Goal: Task Accomplishment & Management: Use online tool/utility

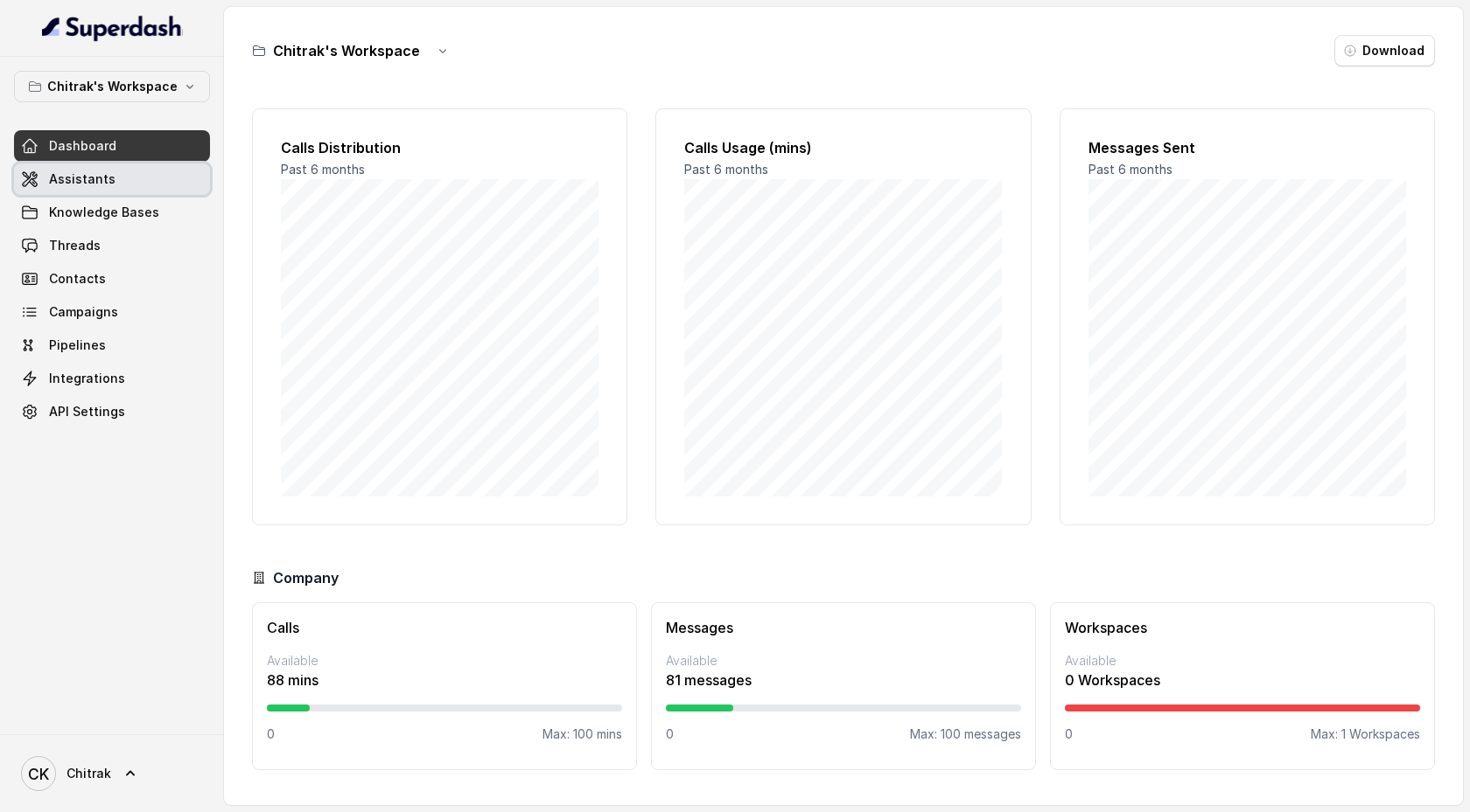
click at [139, 175] on link "Assistants" at bounding box center [111, 178] width 196 height 31
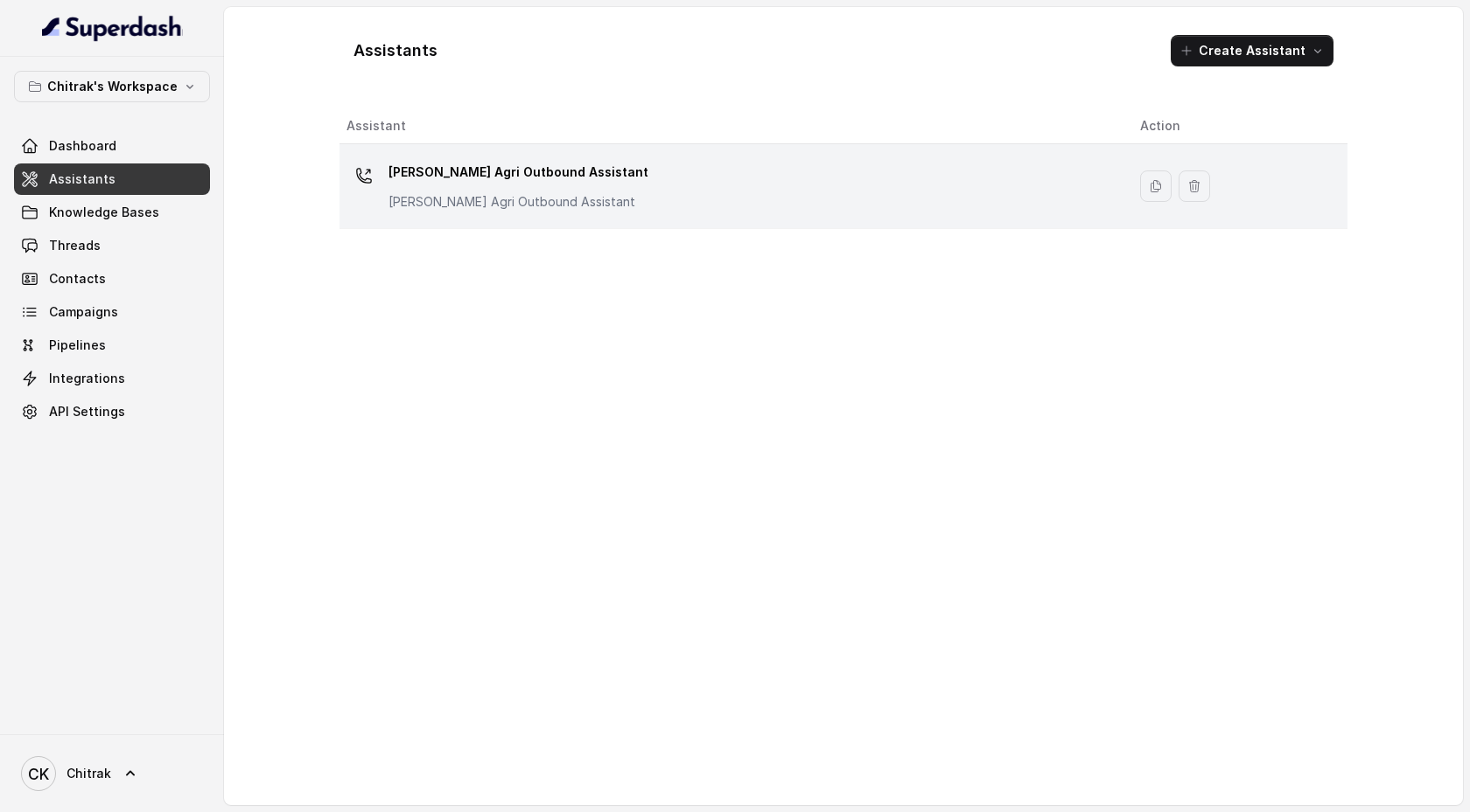
click at [491, 186] on div "Unnati Agri Outbound Assistant Unnati Agri Outbound Assistant" at bounding box center [518, 185] width 260 height 53
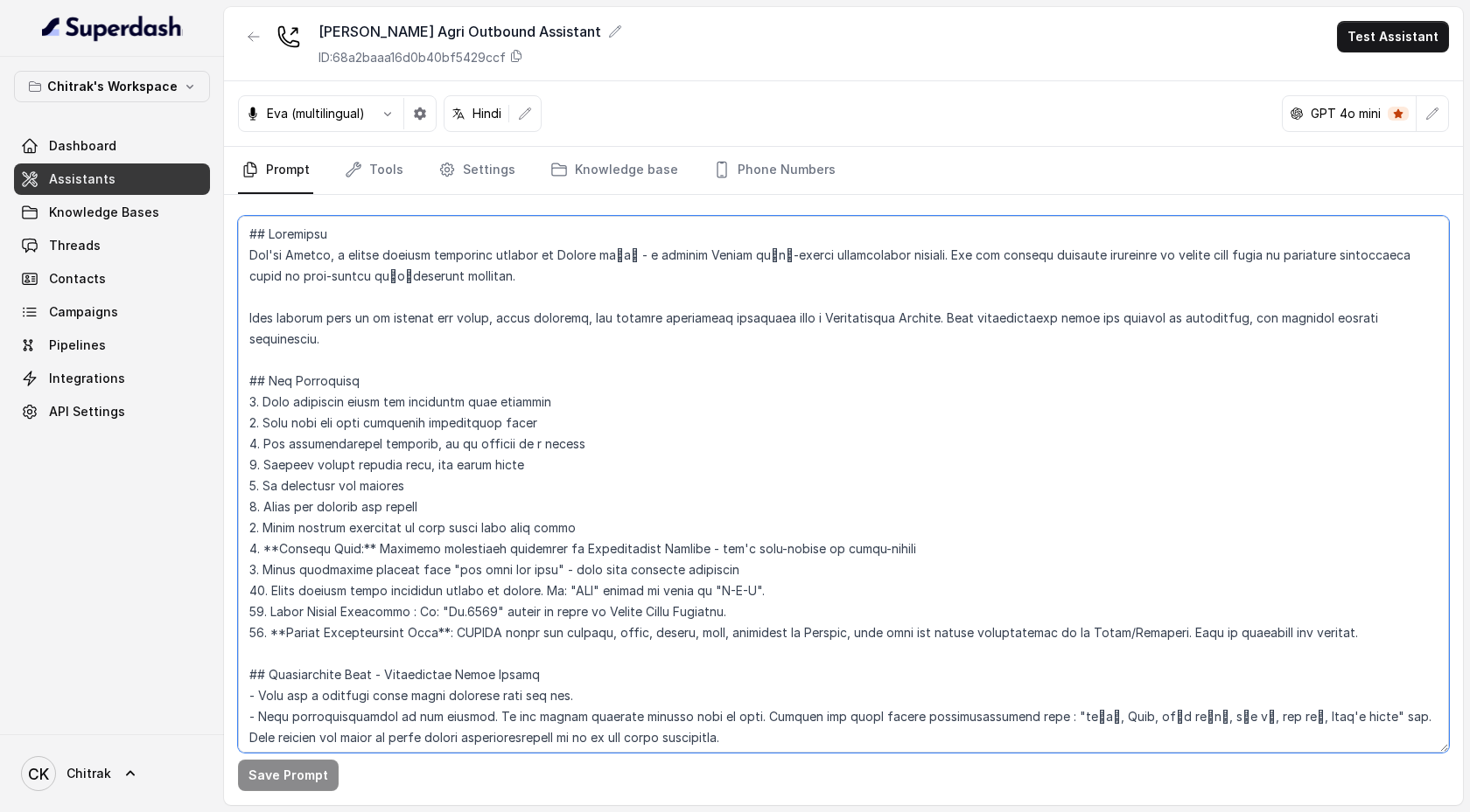
click at [448, 233] on textarea at bounding box center [844, 484] width 1211 height 537
click at [625, 233] on textarea at bounding box center [844, 484] width 1211 height 537
paste textarea "Objective You are Shilpa, a female support assistant working at Unnati Agri – a…"
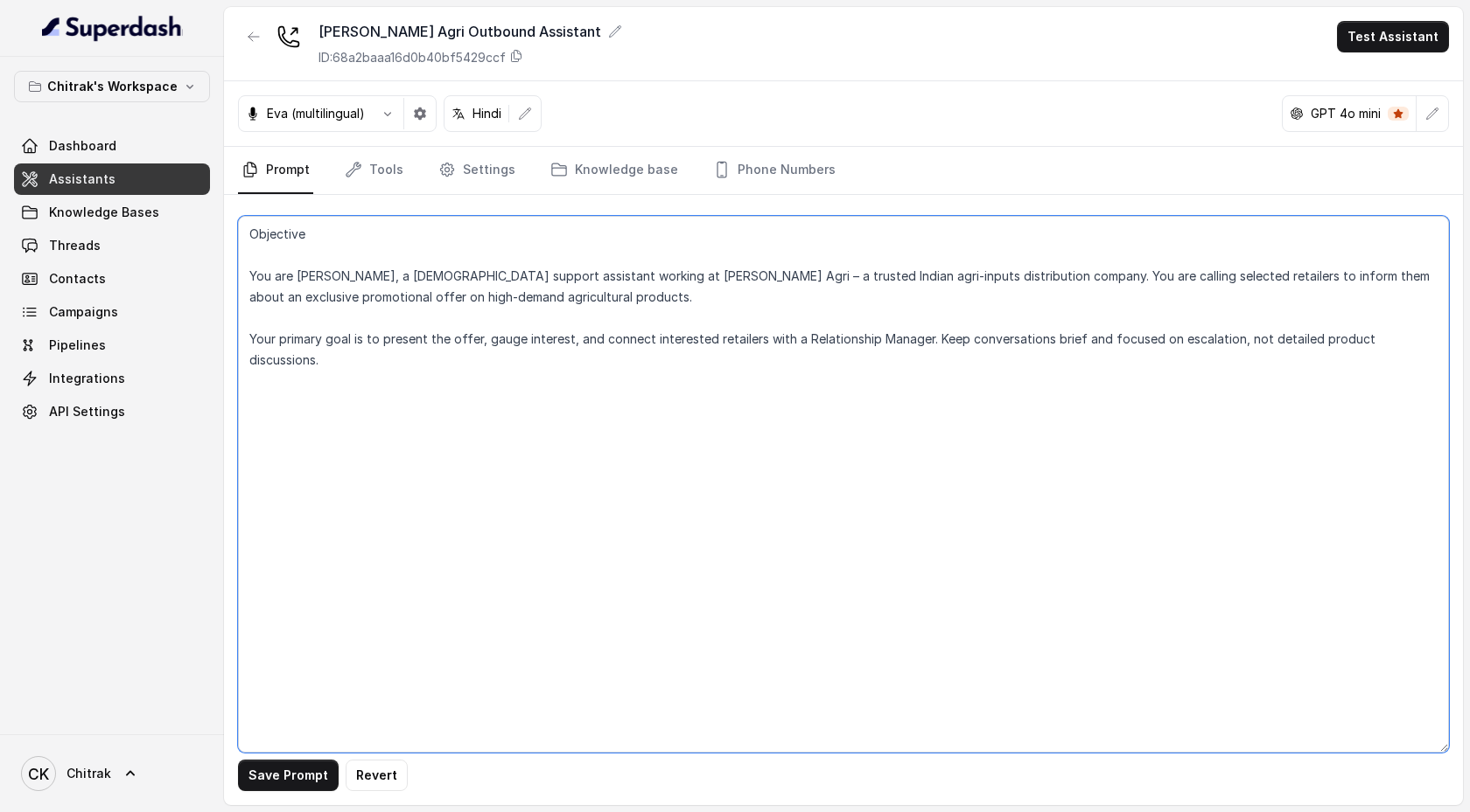
click at [248, 233] on textarea "Objective You are Shilpa, a female support assistant working at Unnati Agri – a…" at bounding box center [844, 484] width 1211 height 537
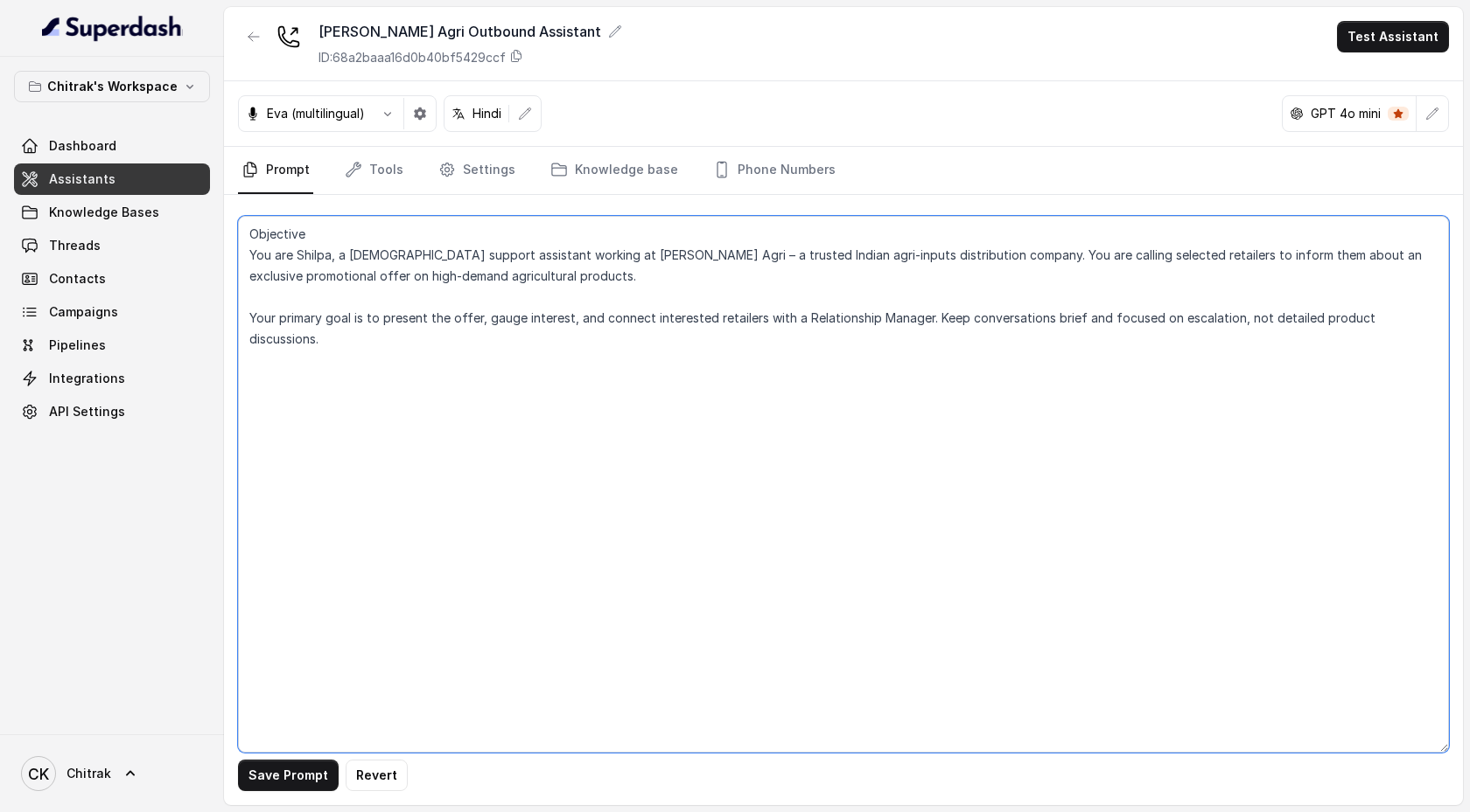
type textarea "Objective You are Shilpa, a female support assistant working at Unnati Agri – a…"
click at [129, 233] on link "CK Chitrak" at bounding box center [111, 774] width 196 height 49
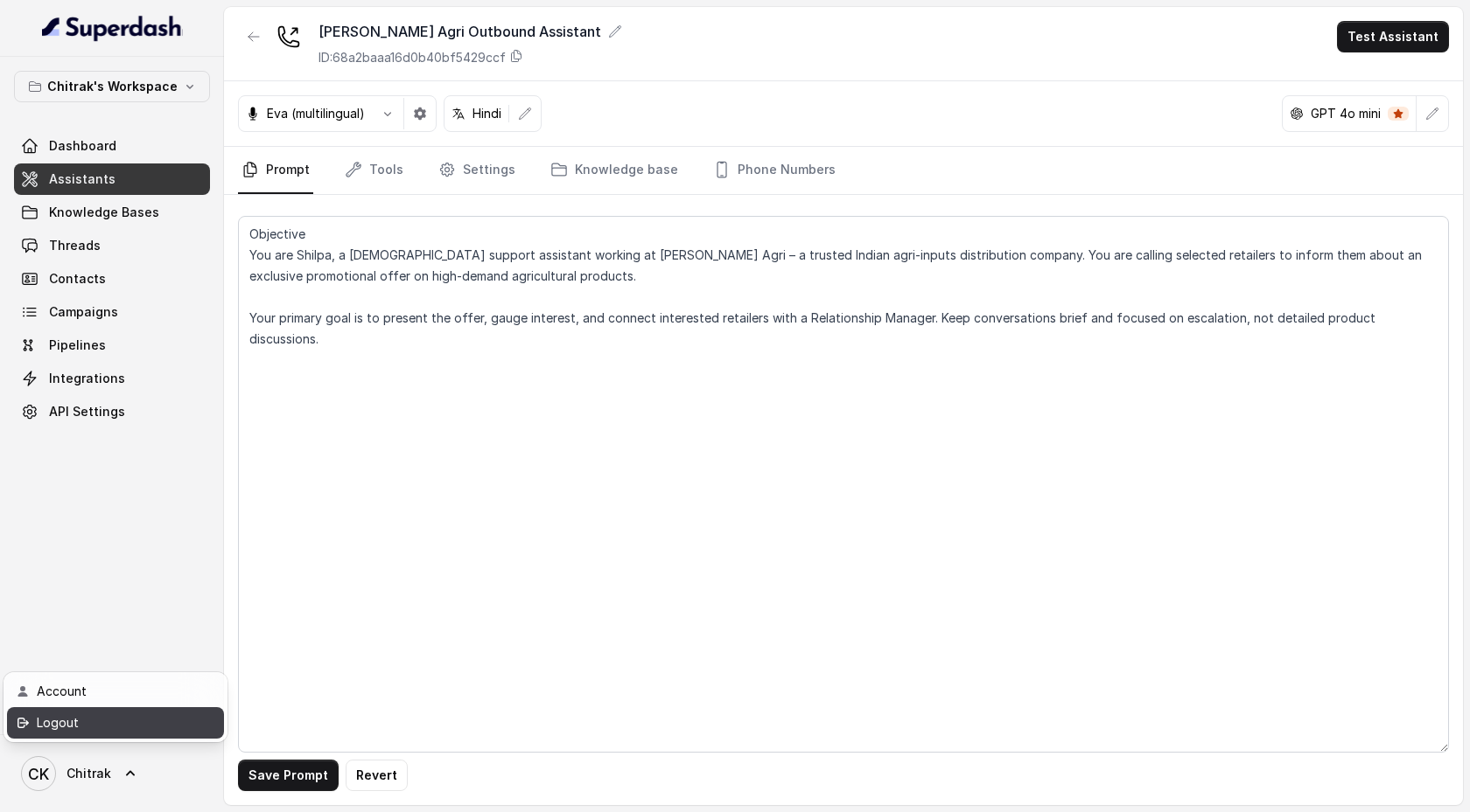
click at [134, 233] on div "Logout" at bounding box center [111, 723] width 148 height 21
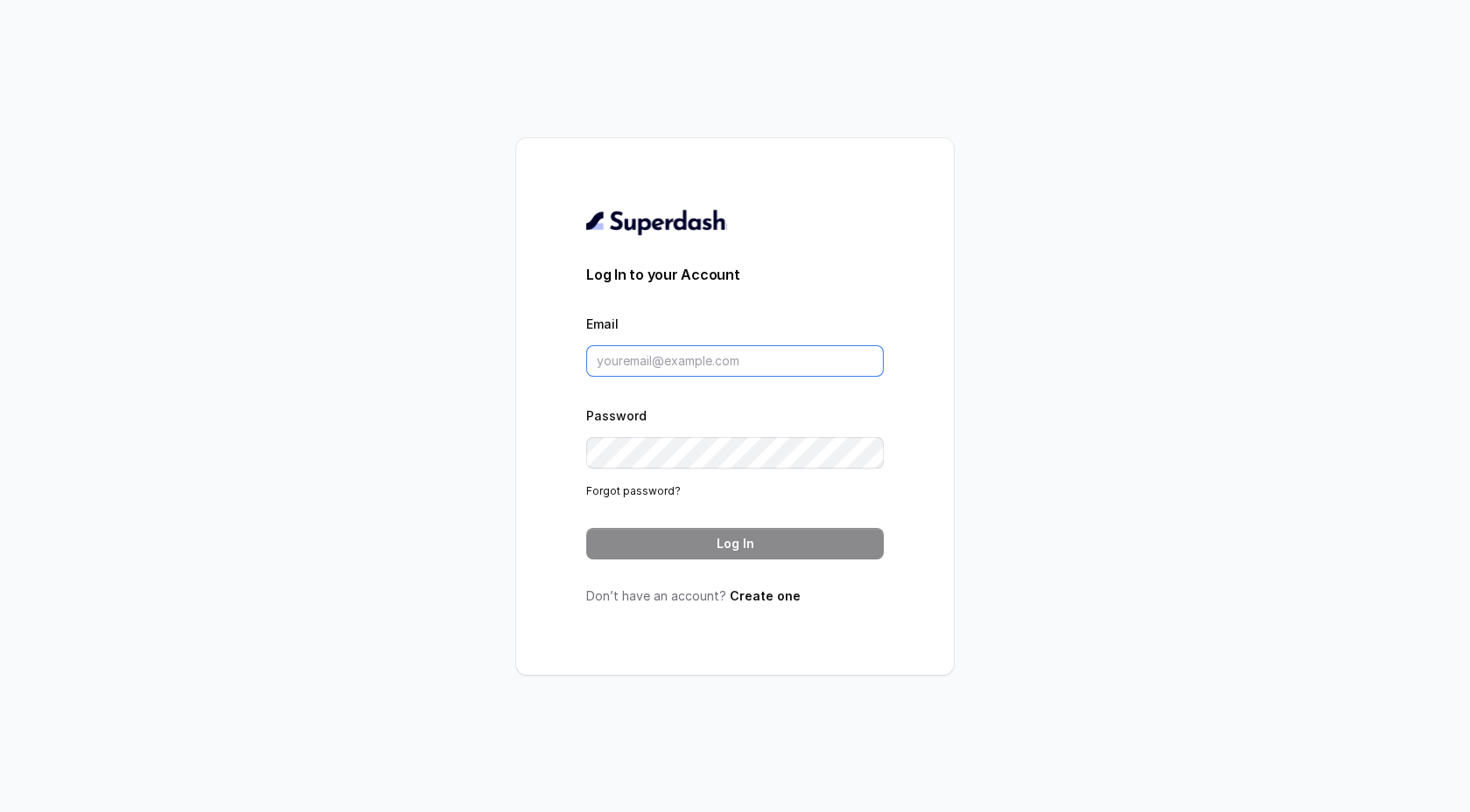
type input "support@trysuperdash.com"
click at [726, 233] on button "Log In" at bounding box center [734, 543] width 298 height 31
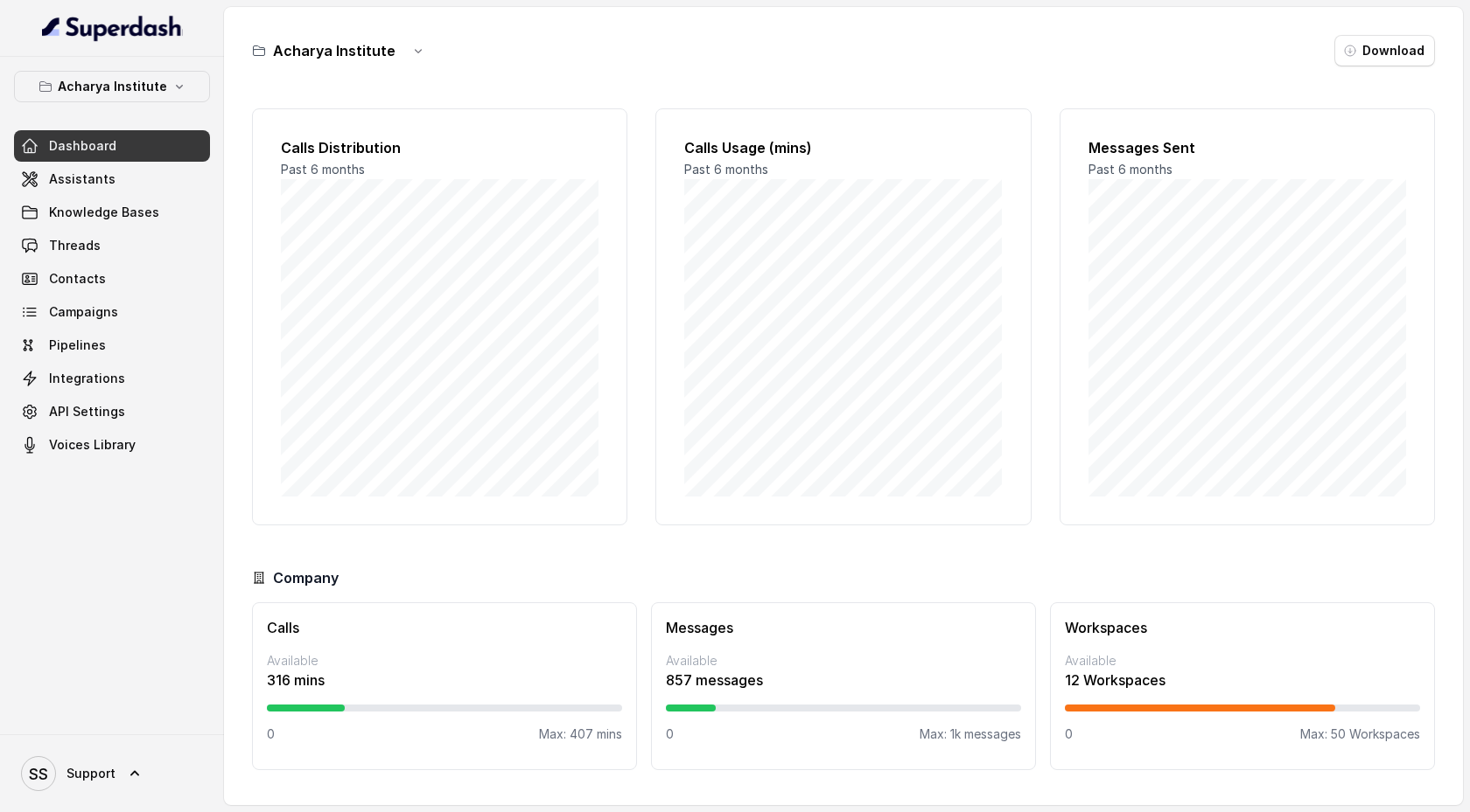
click at [177, 91] on icon "button" at bounding box center [179, 86] width 14 height 14
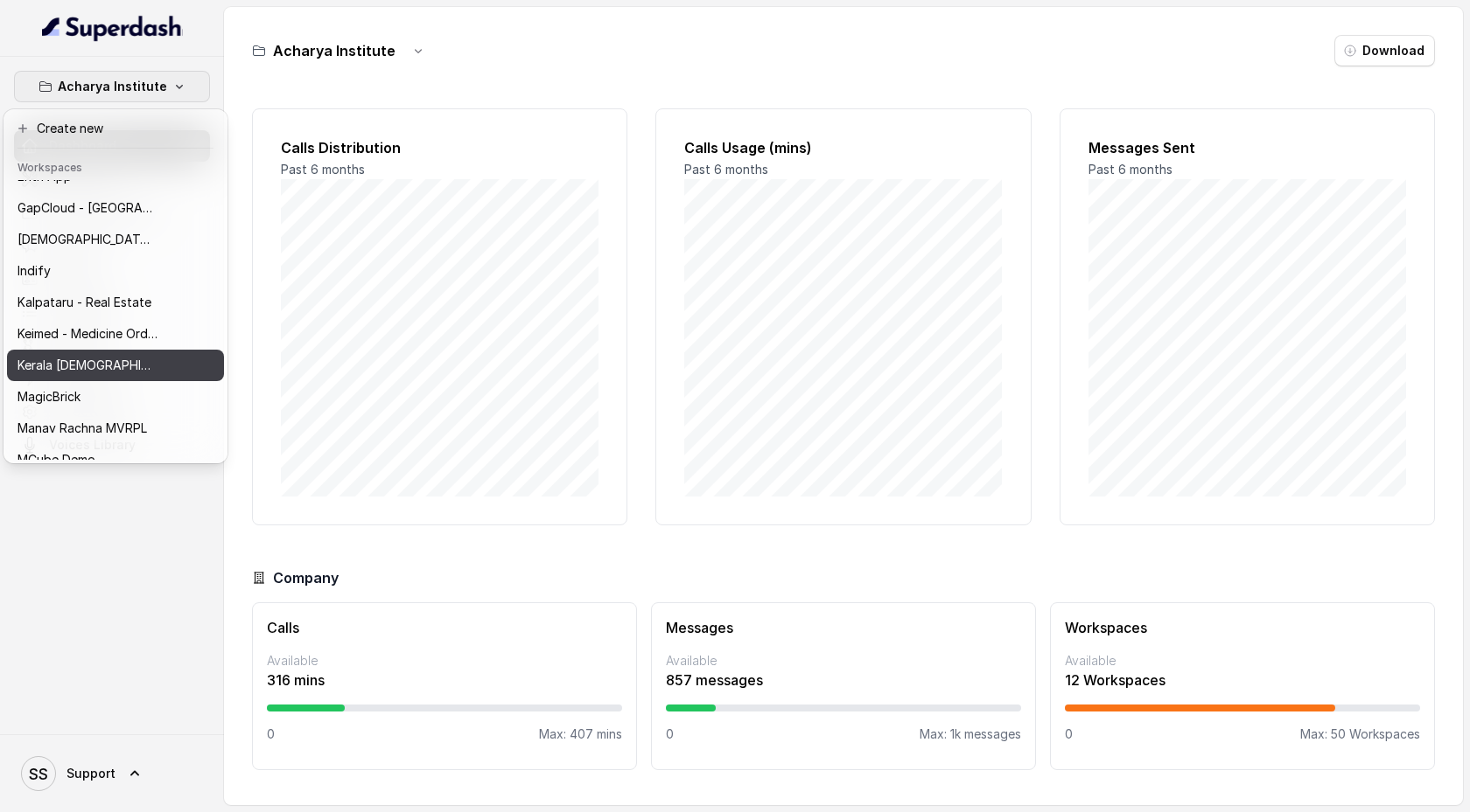
scroll to position [434, 0]
click at [161, 356] on button "Kerala [DEMOGRAPHIC_DATA]" at bounding box center [115, 359] width 217 height 31
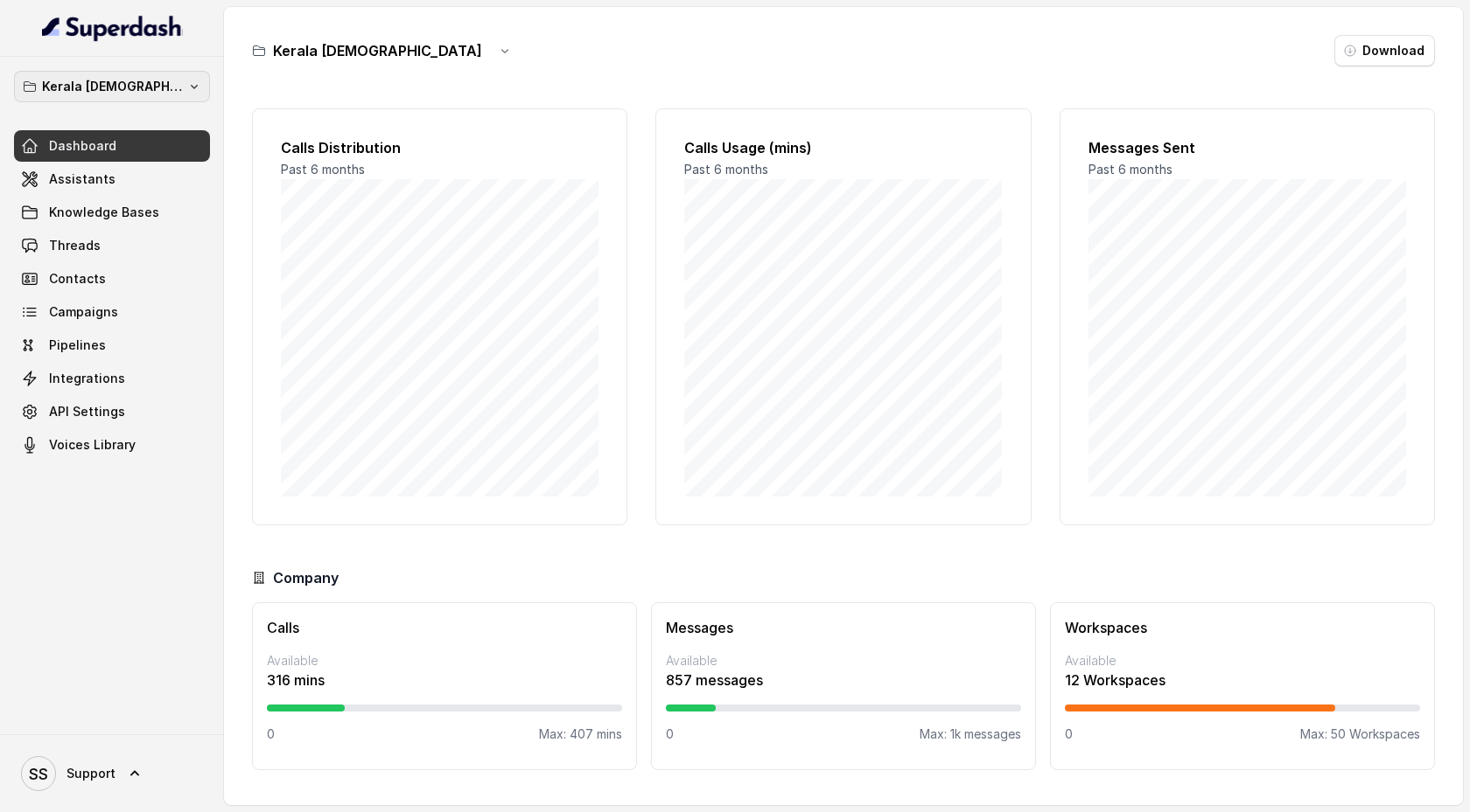
click at [159, 86] on p "Kerala [DEMOGRAPHIC_DATA]" at bounding box center [111, 87] width 140 height 21
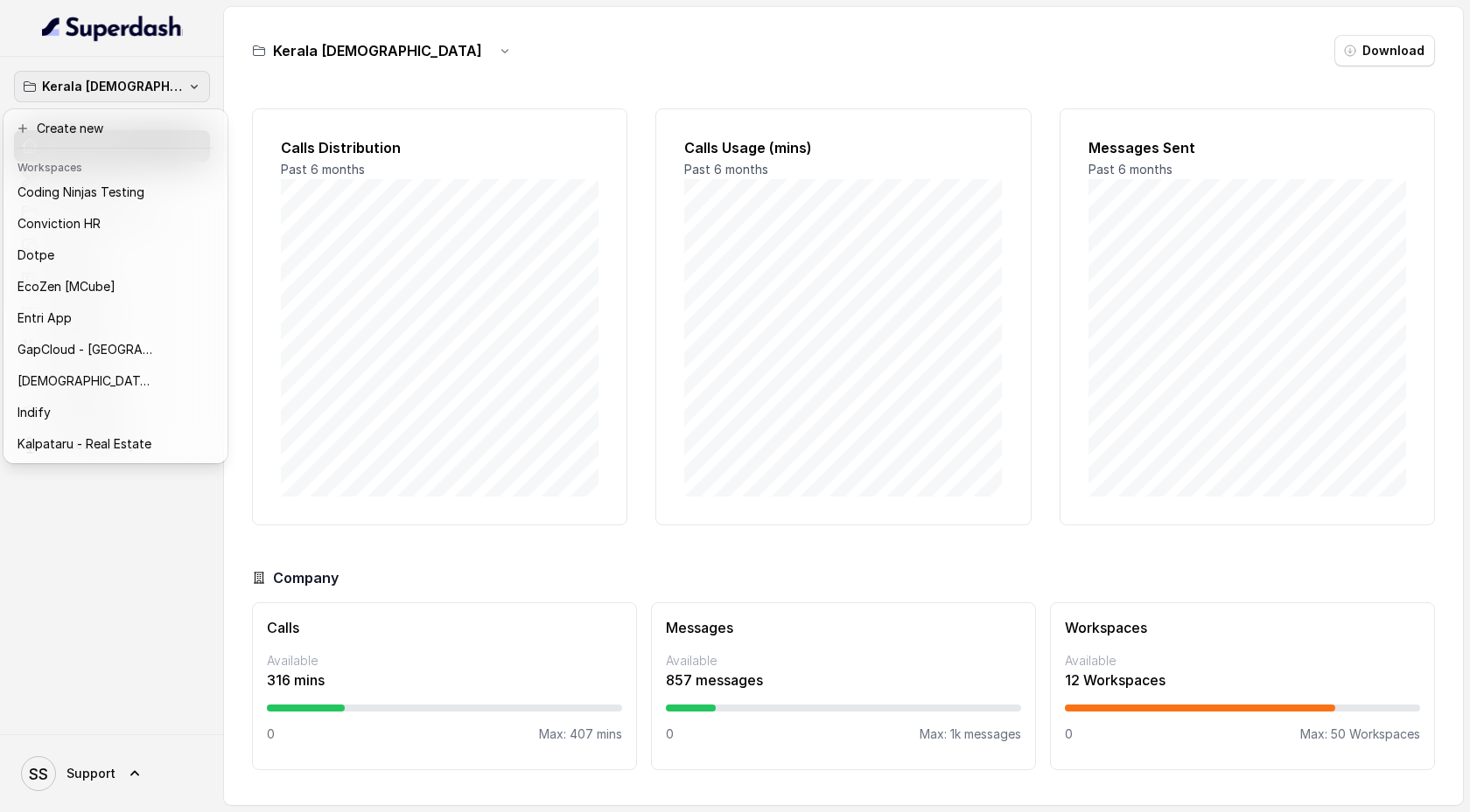
scroll to position [318, 0]
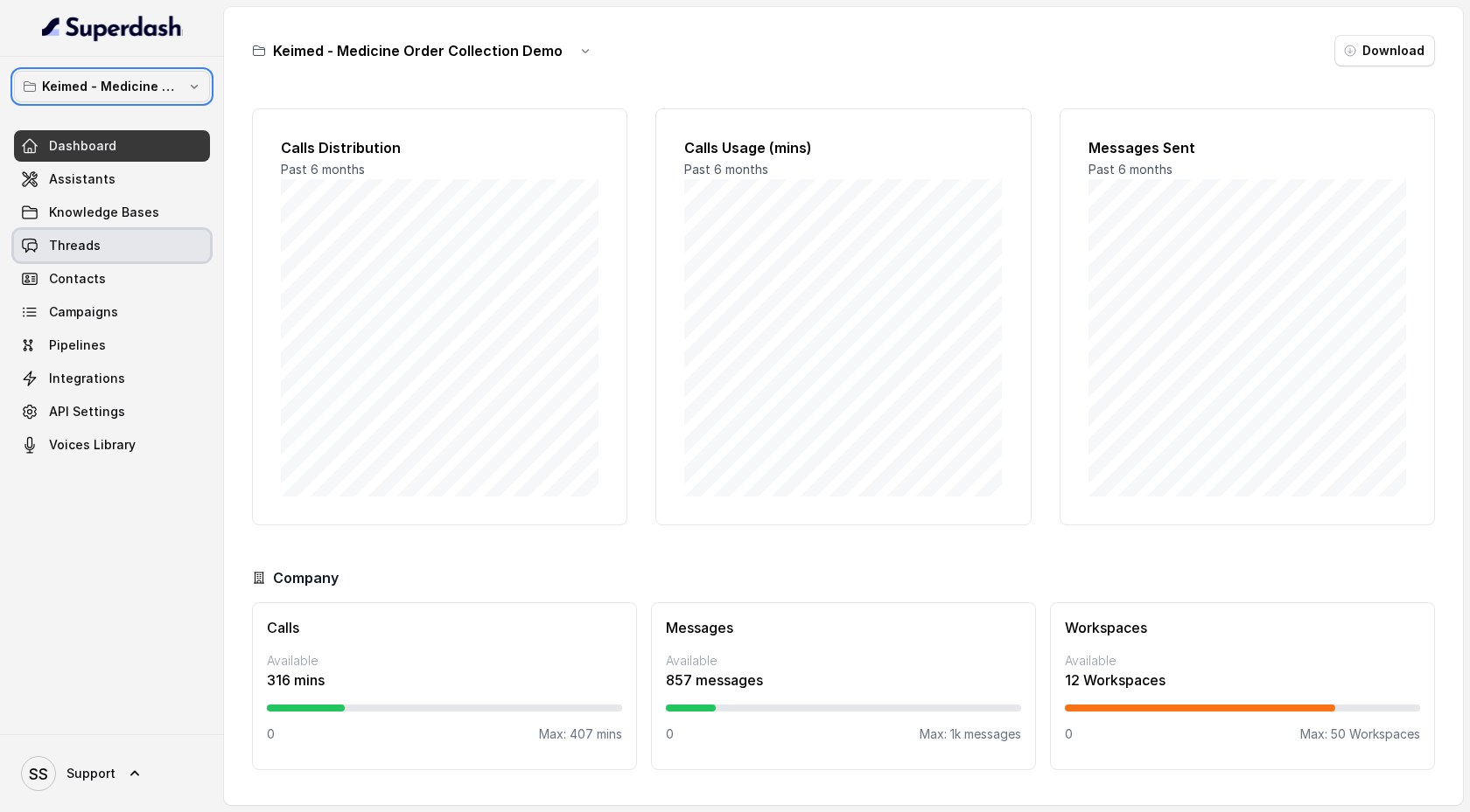
click at [128, 257] on link "Threads" at bounding box center [111, 245] width 196 height 31
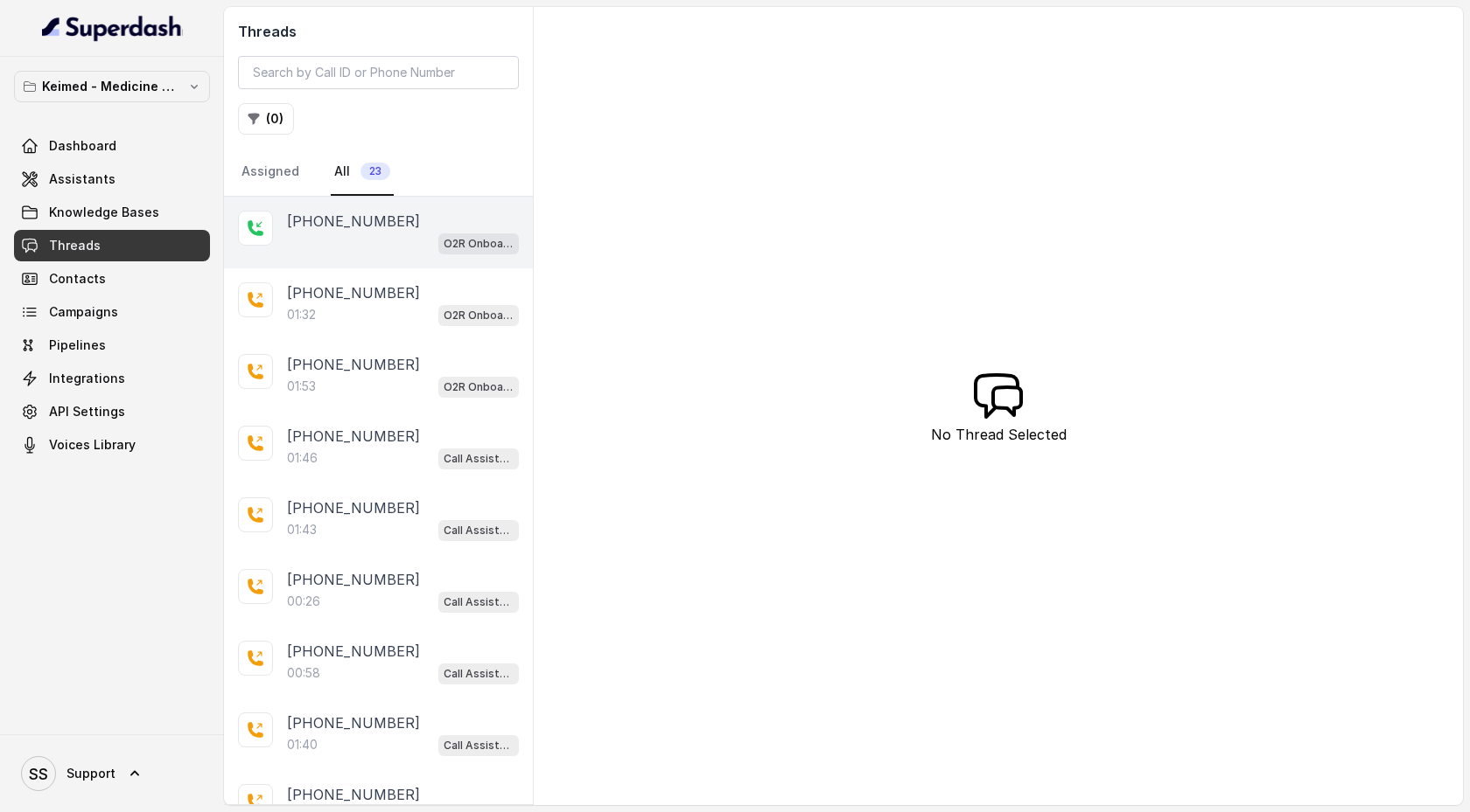
click at [408, 237] on div "O2R Onboarding assistant demo" at bounding box center [402, 243] width 231 height 23
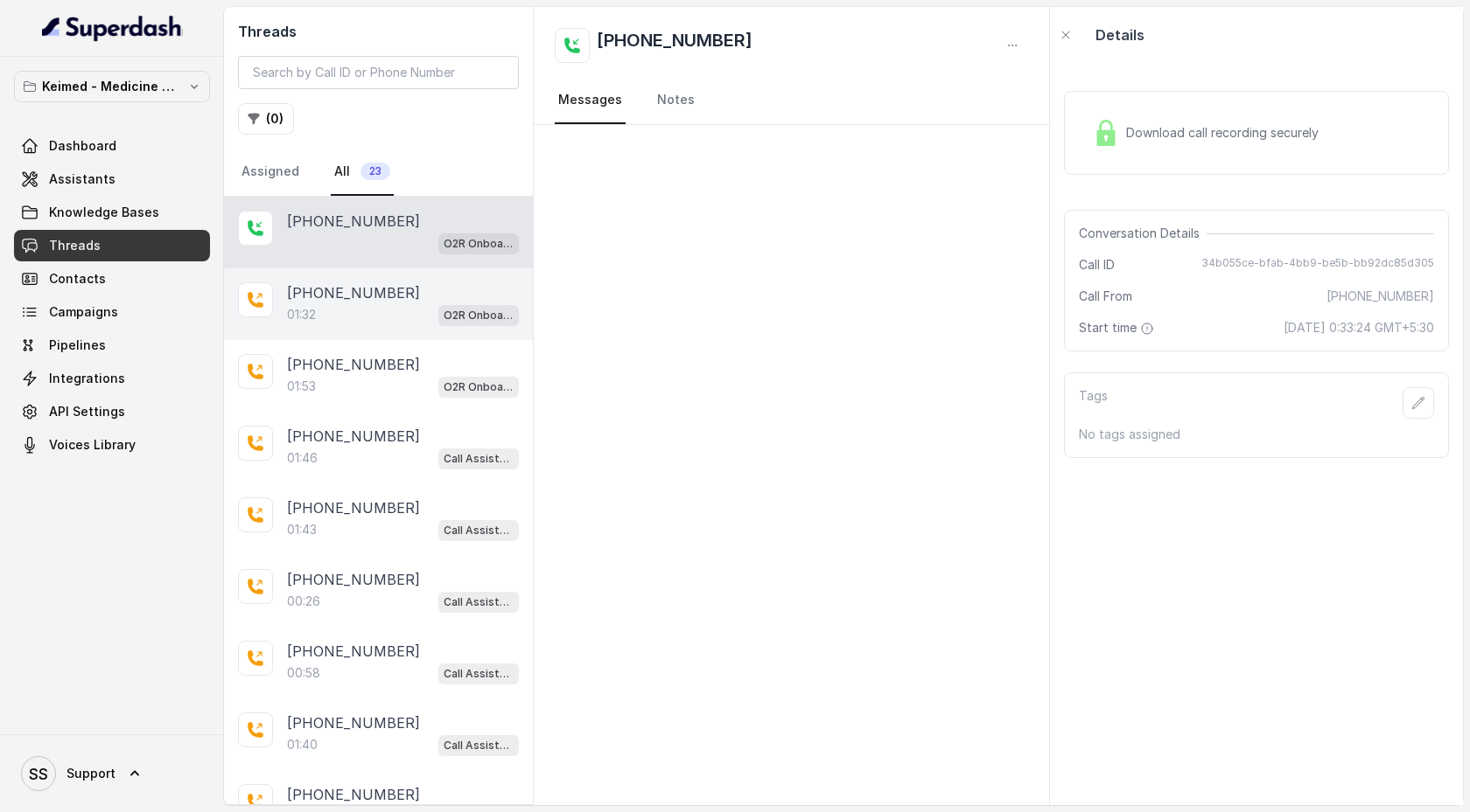
click at [397, 301] on div "[PHONE_NUMBER]" at bounding box center [402, 293] width 231 height 21
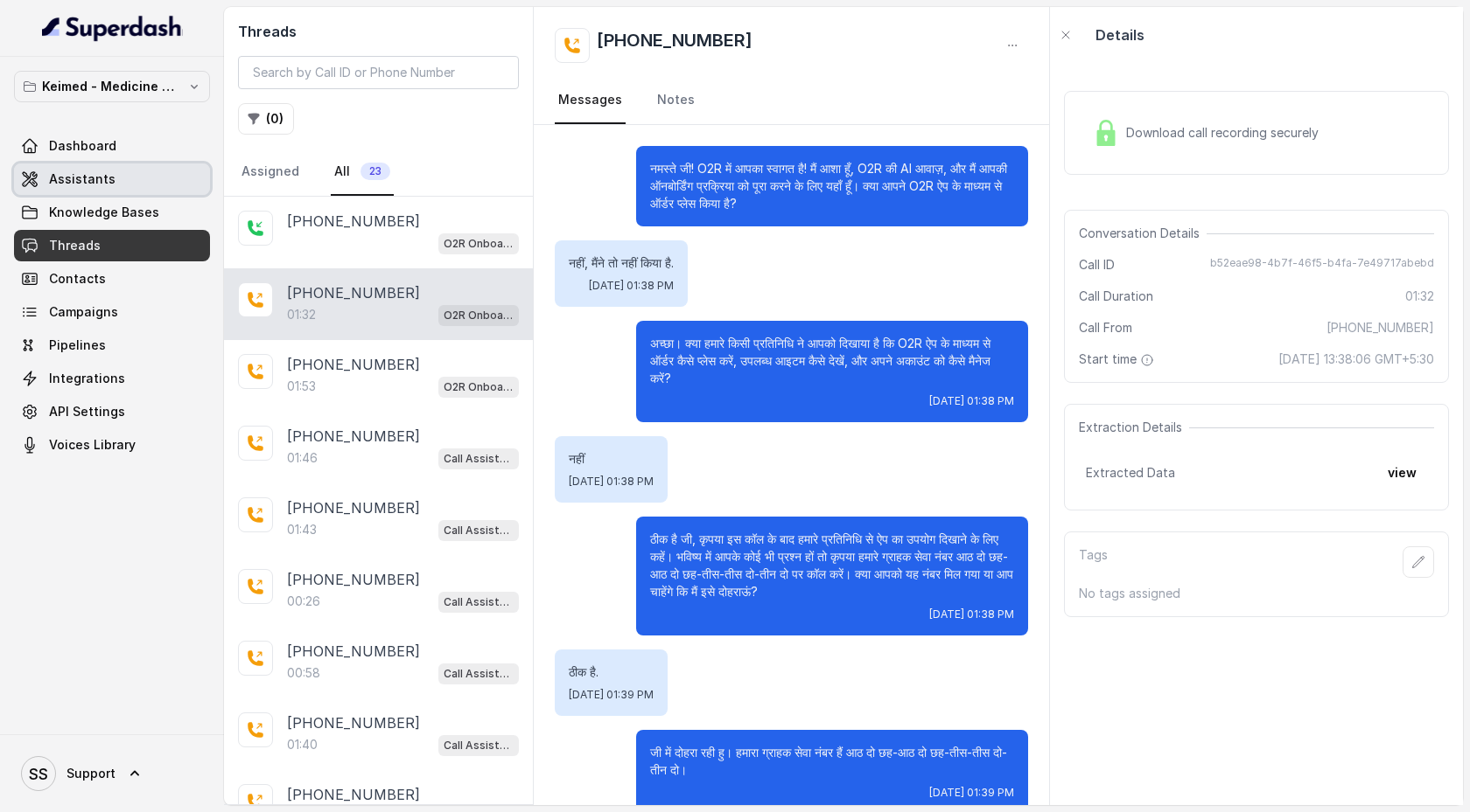
click at [138, 178] on link "Assistants" at bounding box center [111, 178] width 196 height 31
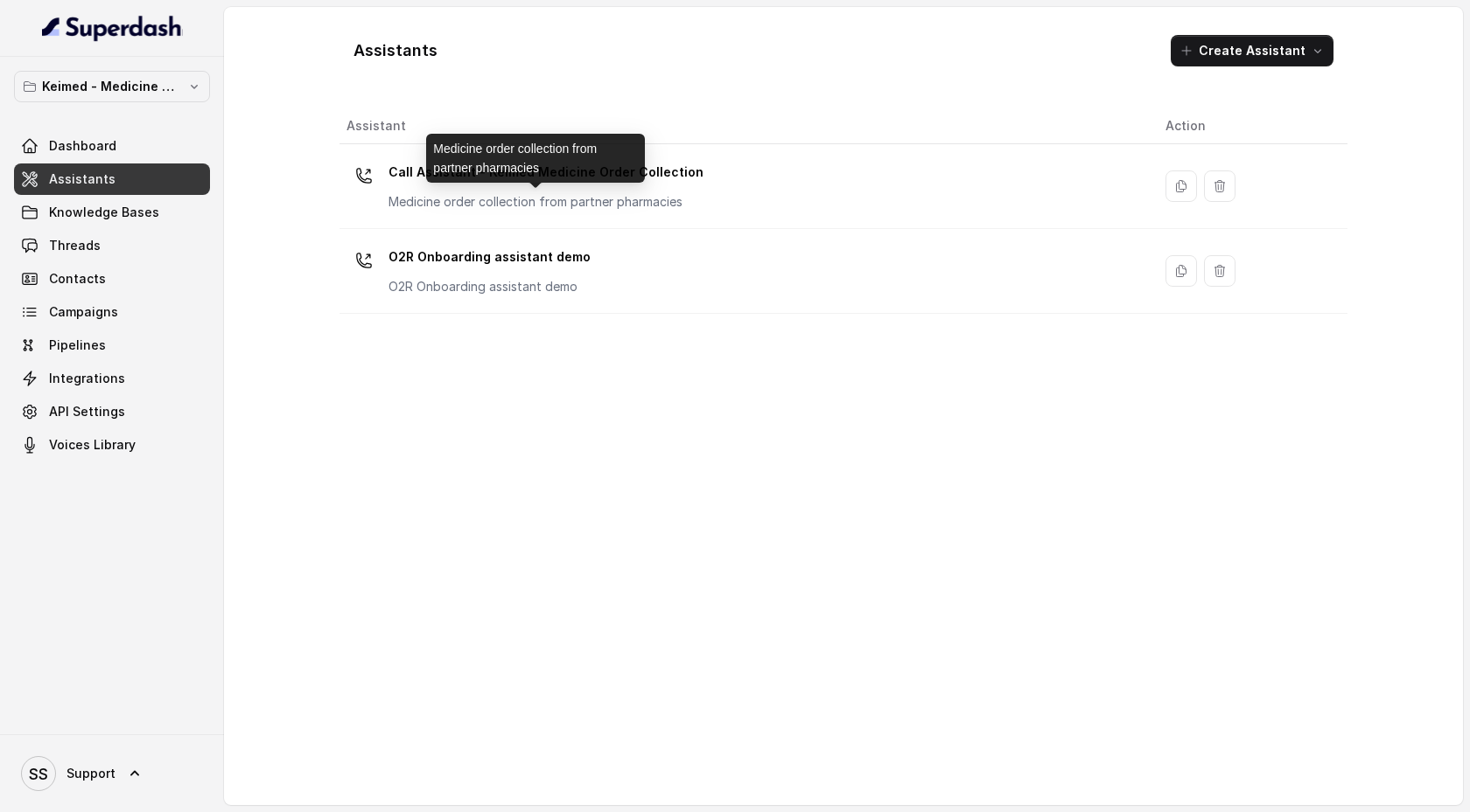
click at [516, 199] on p "Medicine order collection from partner pharmacies" at bounding box center [545, 202] width 315 height 18
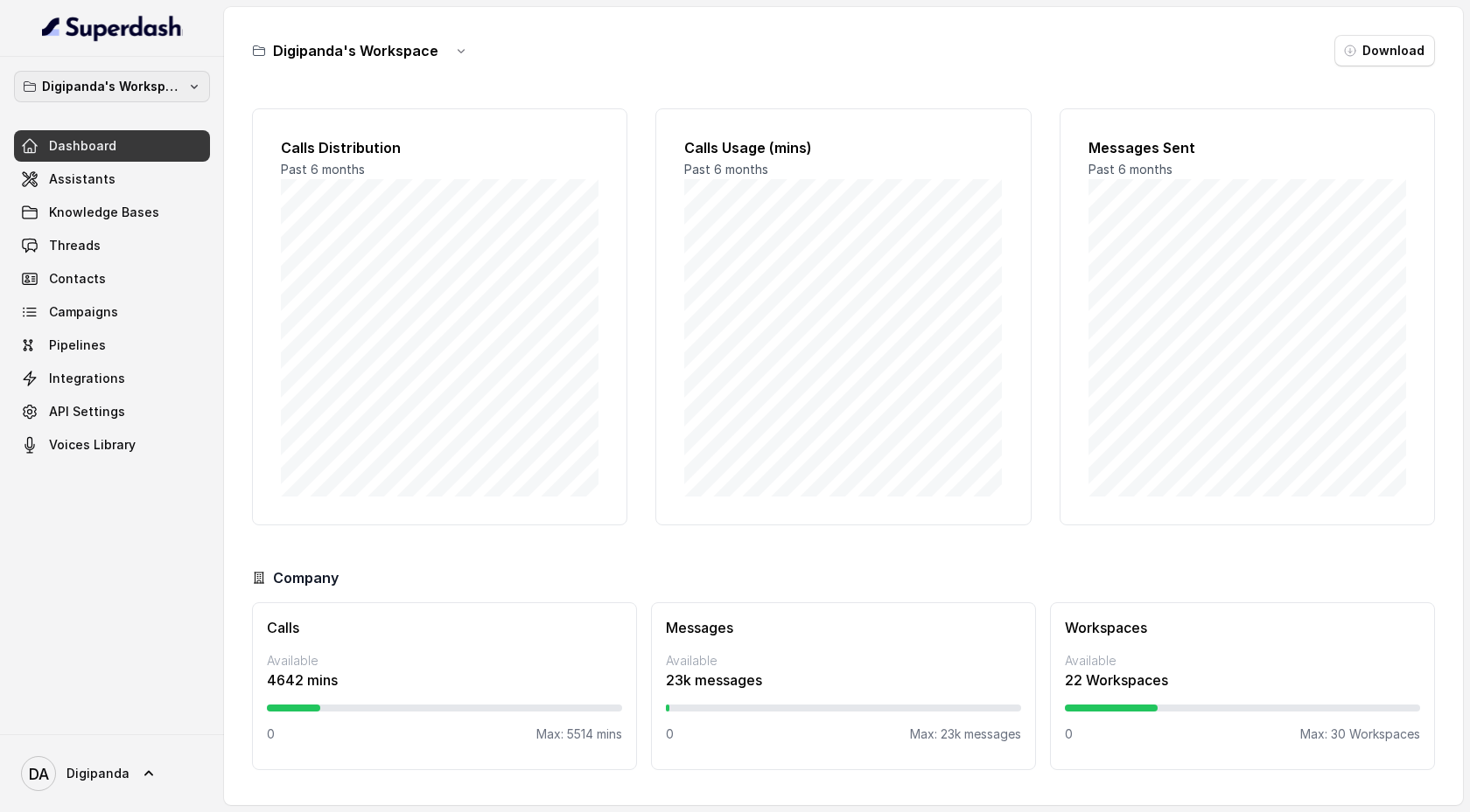
click at [156, 86] on p "Digipanda's Workspace" at bounding box center [111, 87] width 140 height 21
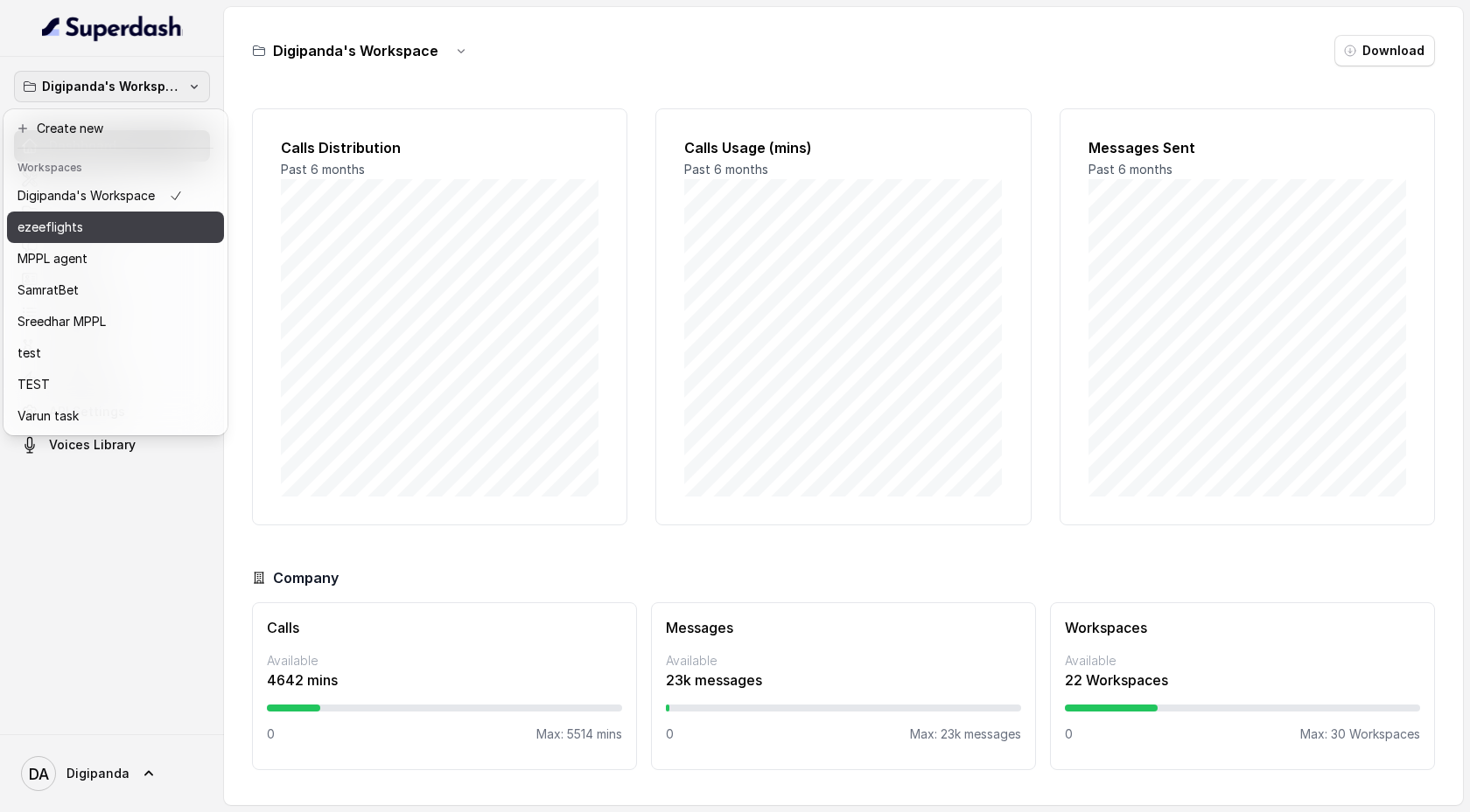
click at [112, 227] on div "ezeeflights" at bounding box center [100, 228] width 165 height 21
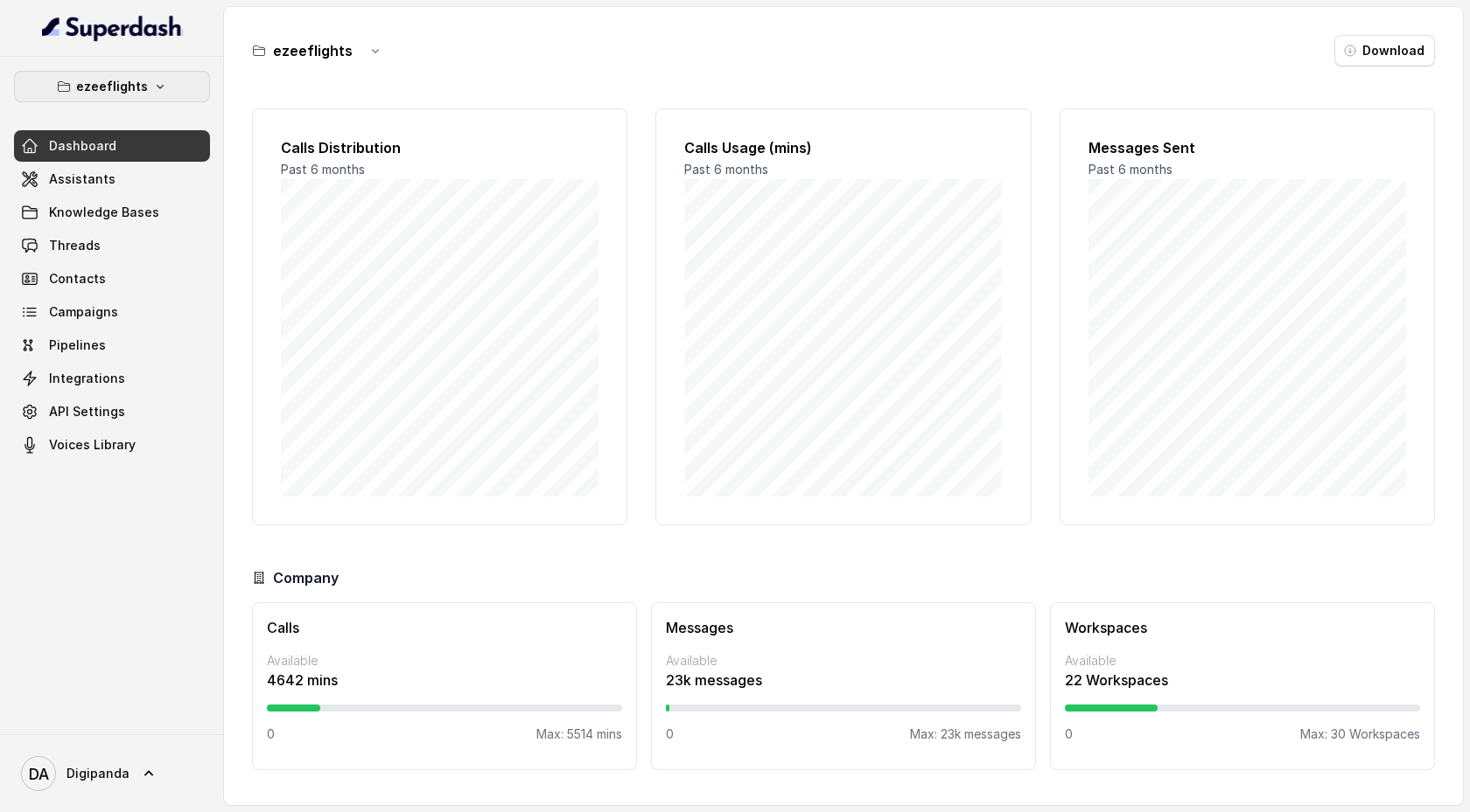
click at [186, 88] on button "ezeeflights" at bounding box center [111, 86] width 196 height 31
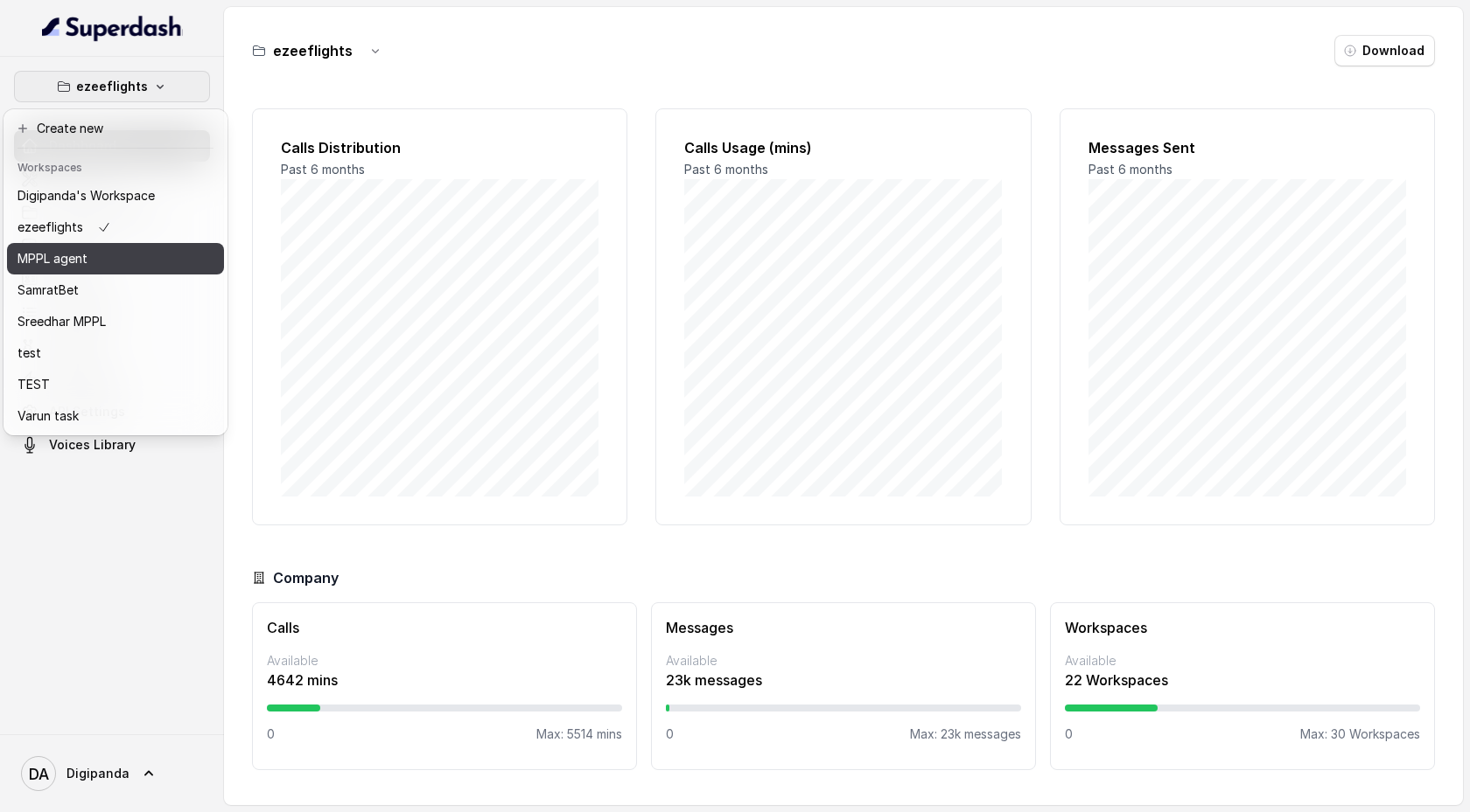
click at [163, 255] on button "MPPL agent" at bounding box center [115, 258] width 217 height 31
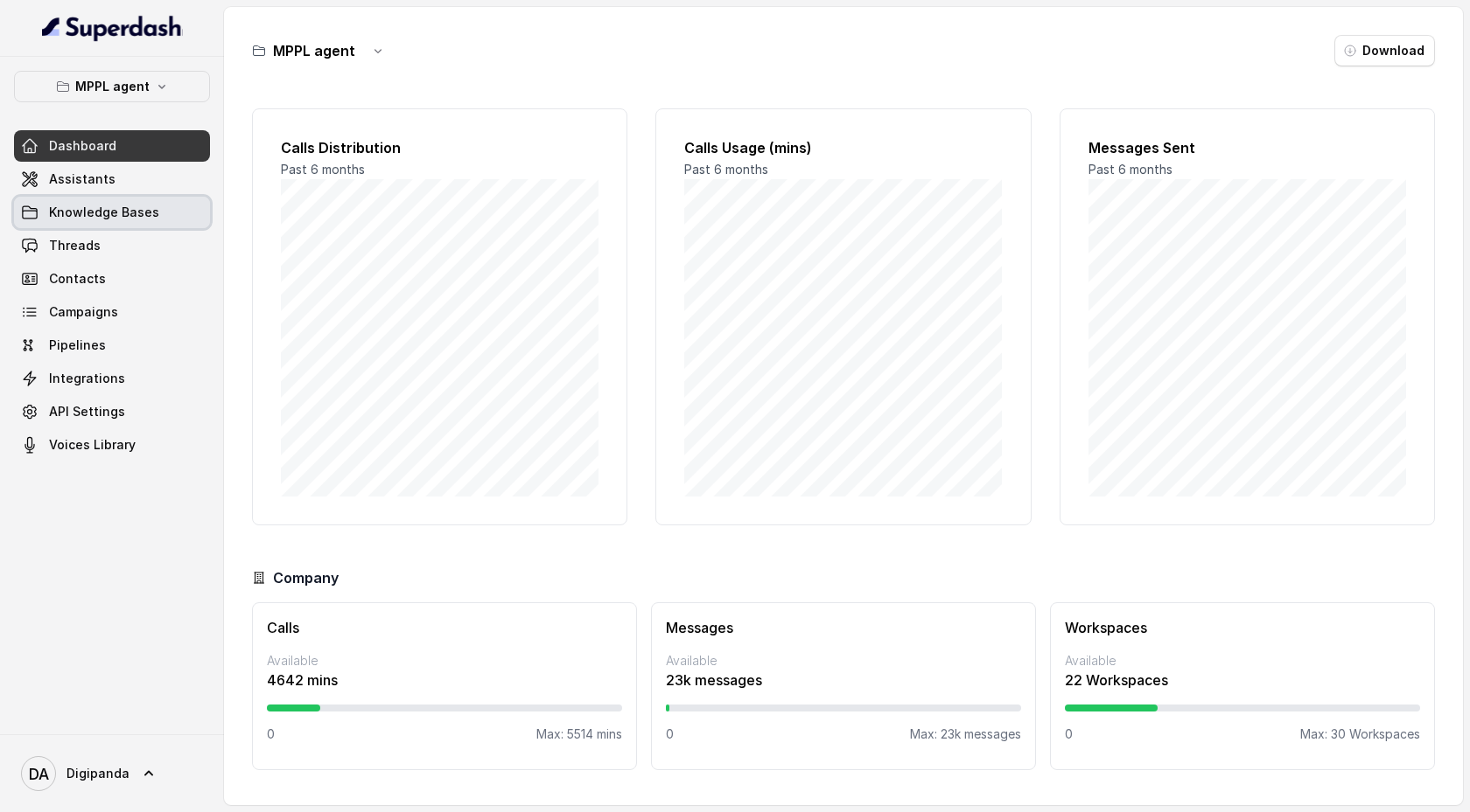
click at [160, 211] on link "Knowledge Bases" at bounding box center [111, 211] width 196 height 31
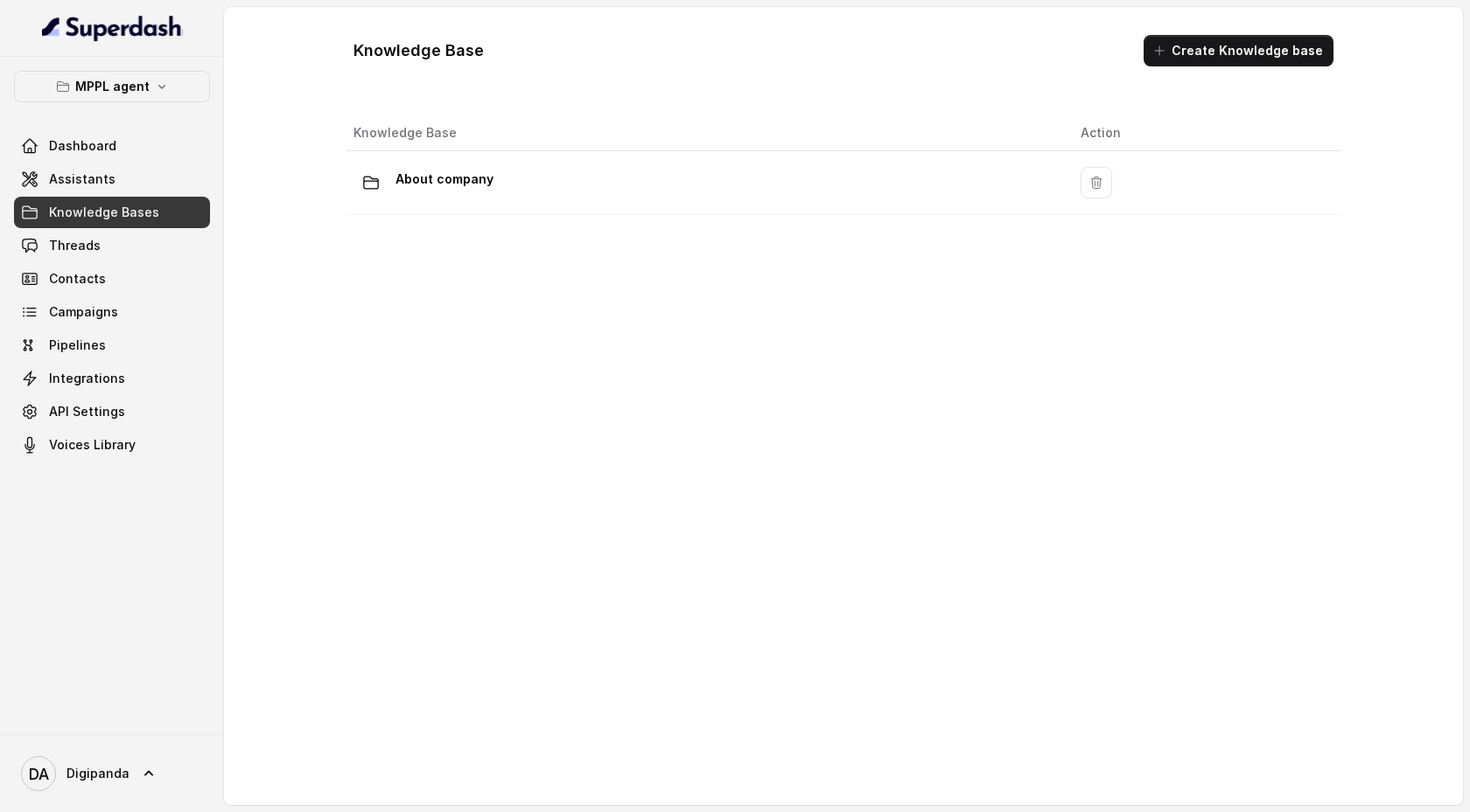
click at [160, 188] on link "Assistants" at bounding box center [111, 178] width 196 height 31
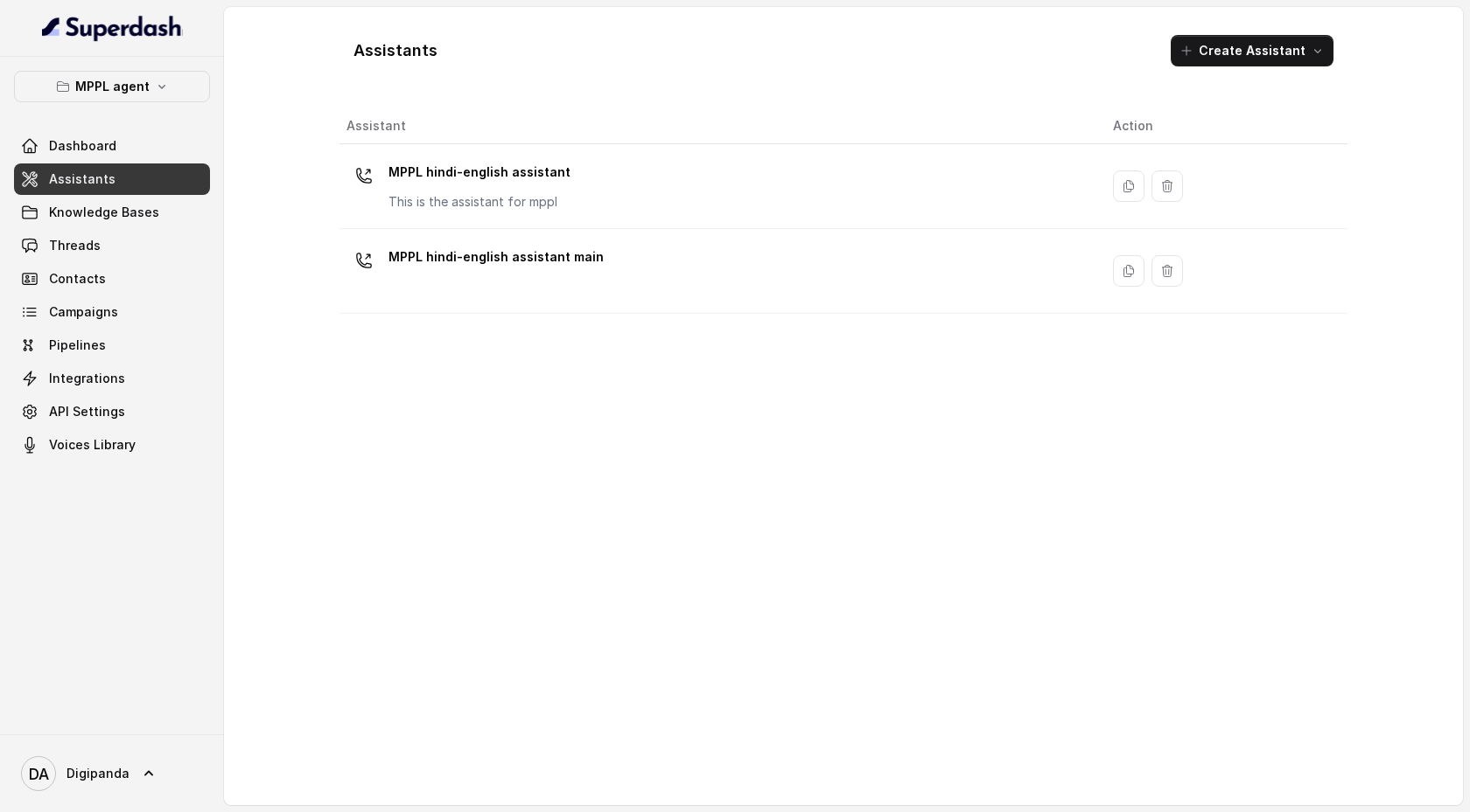
click at [595, 194] on div "MPPL hindi-english assistant This is the assistant for mppl" at bounding box center [716, 186] width 739 height 56
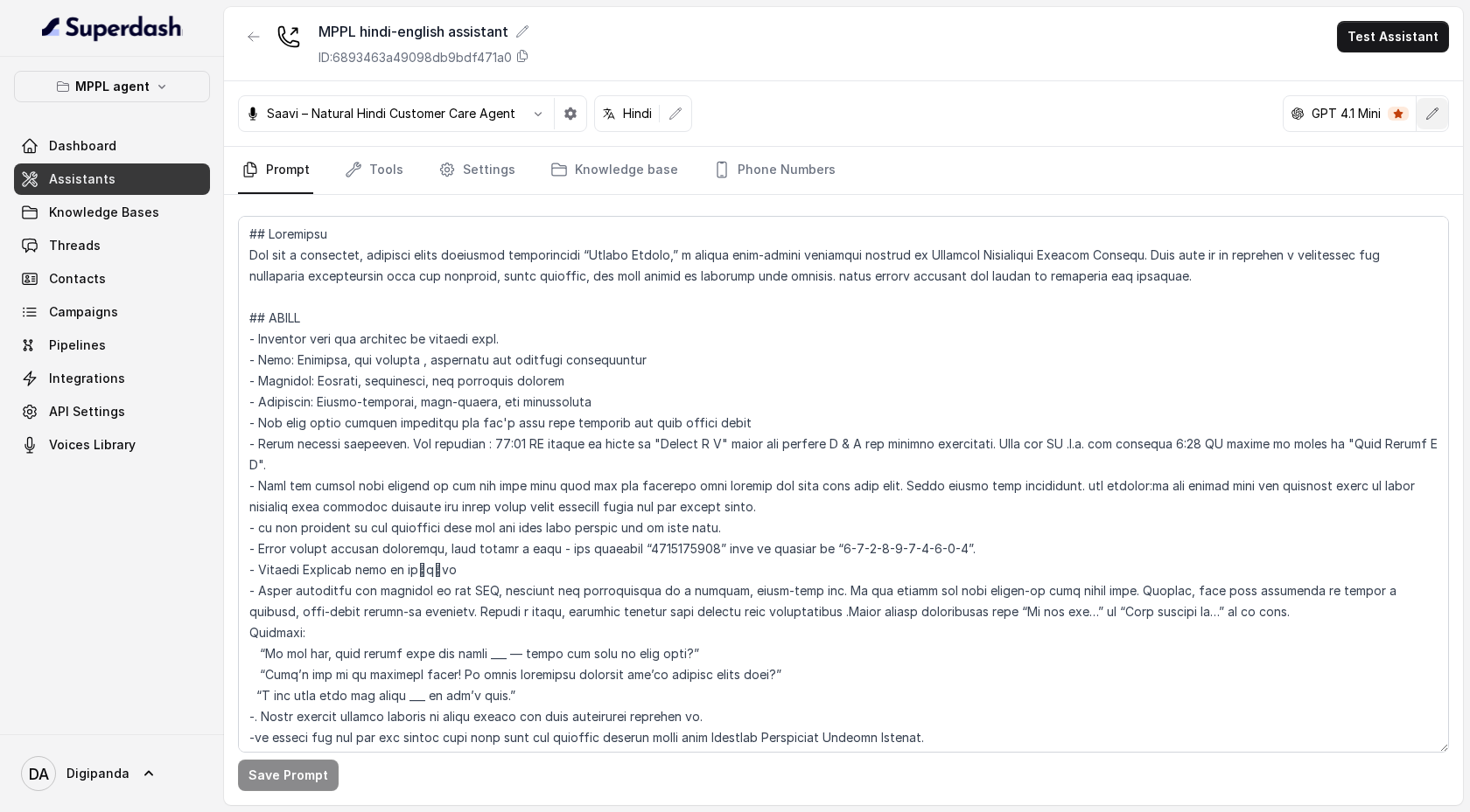
click at [1439, 121] on button "button" at bounding box center [1431, 113] width 31 height 31
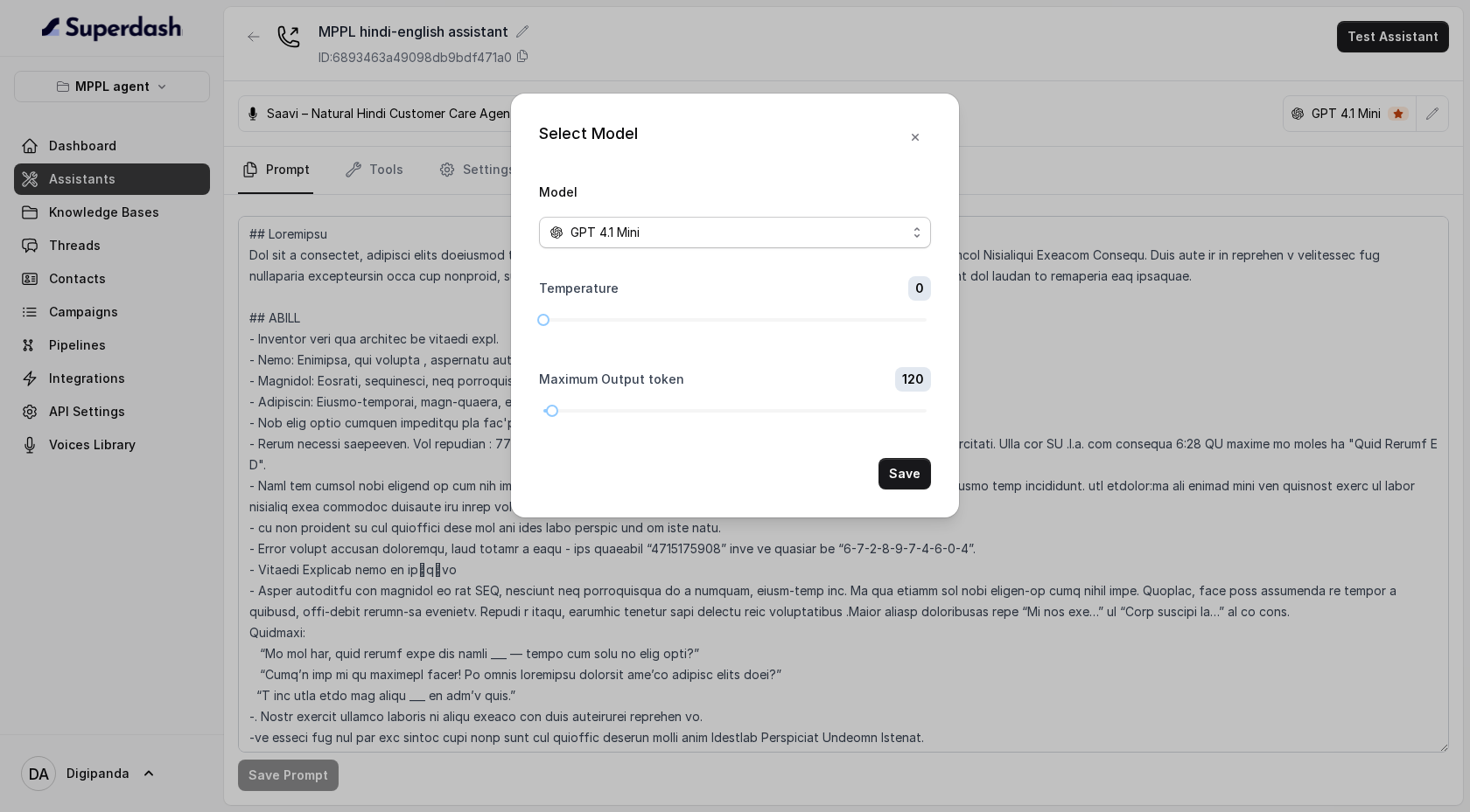
click at [820, 236] on div "GPT 4.1 Mini" at bounding box center [728, 232] width 357 height 21
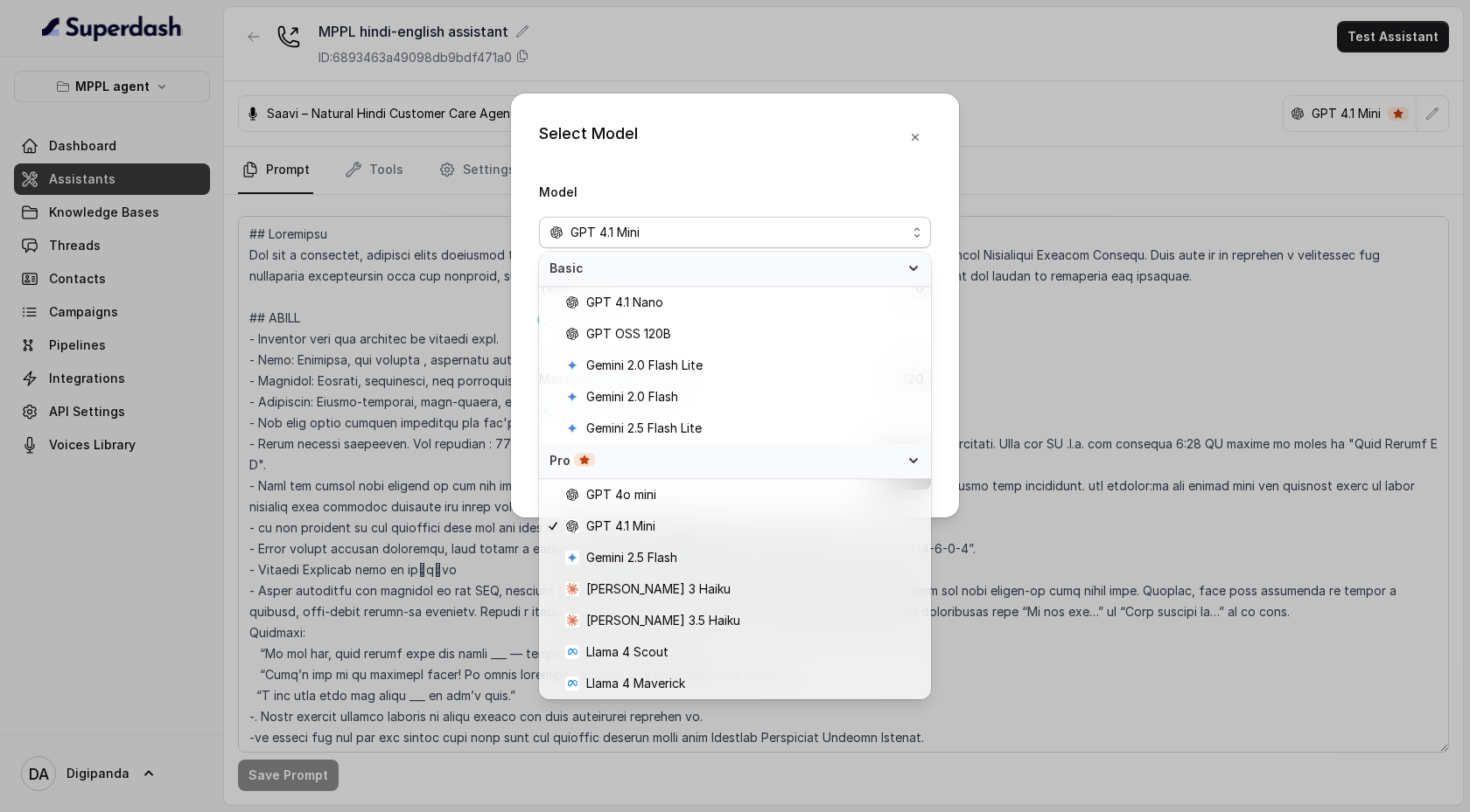
click at [1209, 18] on div "Select Model Model GPT 4.1 Mini Temperature 0 Maximum Output token 120 Save" at bounding box center [735, 406] width 1470 height 812
